Goal: Task Accomplishment & Management: Manage account settings

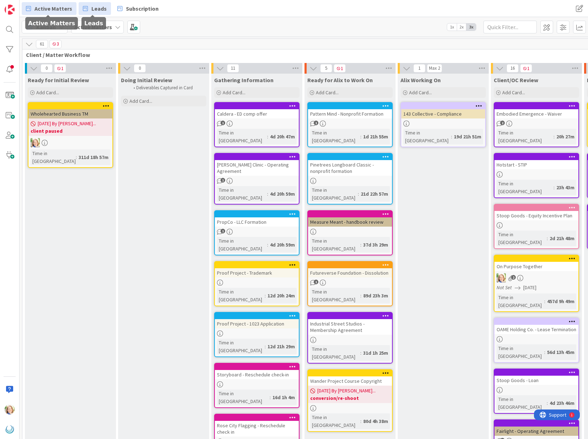
scroll to position [0, 267]
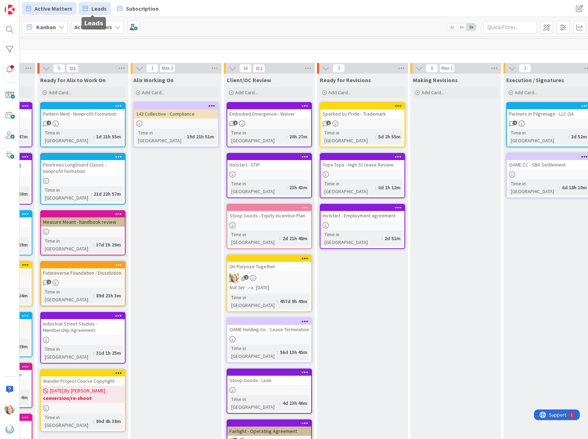
click at [91, 11] on span "Leads" at bounding box center [98, 8] width 15 height 9
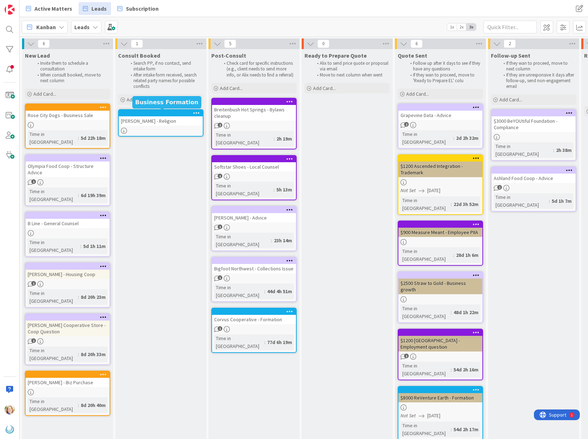
click at [149, 113] on div at bounding box center [162, 113] width 81 height 5
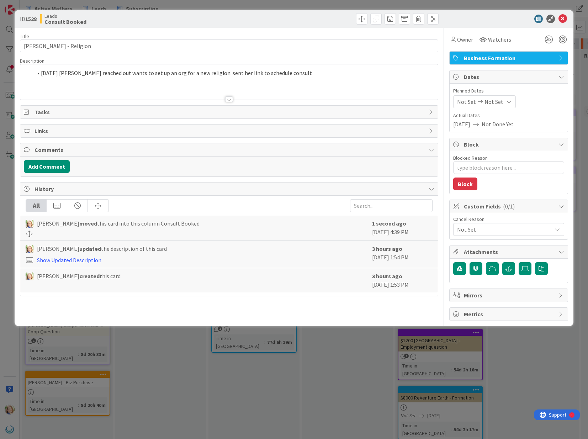
type textarea "x"
click at [297, 74] on div "[DATE] [PERSON_NAME] reached out wants to set up an org for a new religion. sen…" at bounding box center [228, 81] width 417 height 35
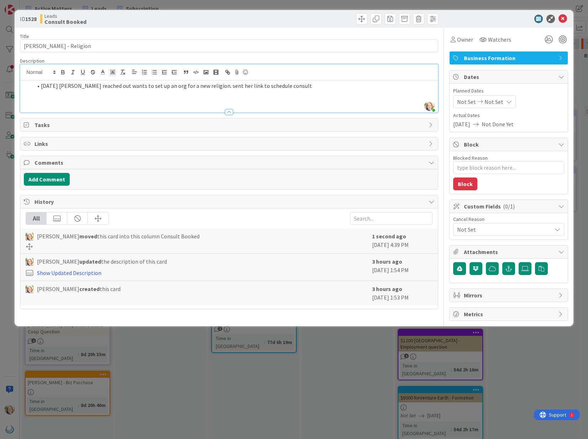
click at [293, 86] on li "[DATE] [PERSON_NAME] reached out wants to set up an org for a new religion. sen…" at bounding box center [232, 86] width 401 height 8
type textarea "x"
click at [561, 19] on icon at bounding box center [562, 19] width 9 height 9
